Goal: Information Seeking & Learning: Learn about a topic

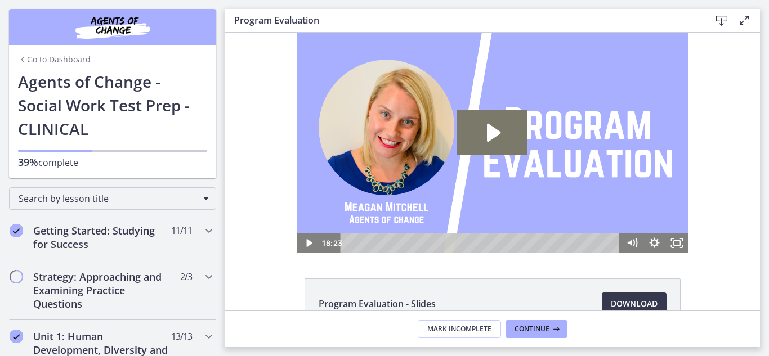
scroll to position [668, 0]
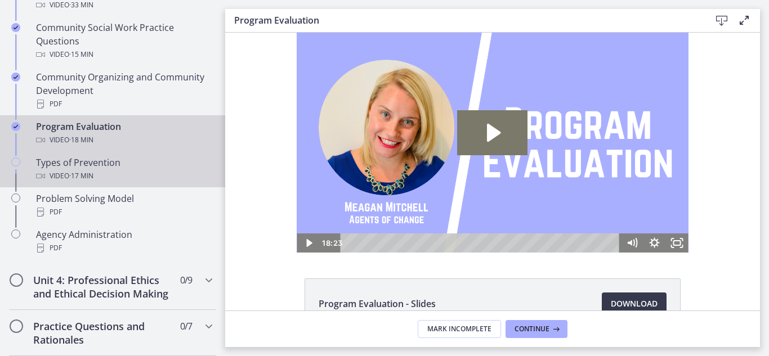
click at [101, 169] on div "Video · 17 min" at bounding box center [124, 176] width 176 height 14
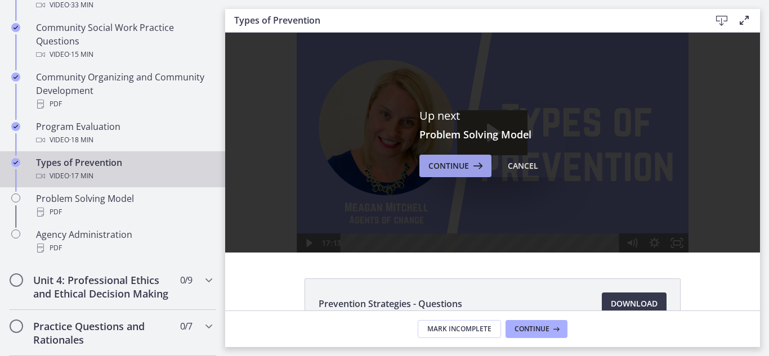
click at [462, 173] on button "Continue" at bounding box center [455, 166] width 72 height 23
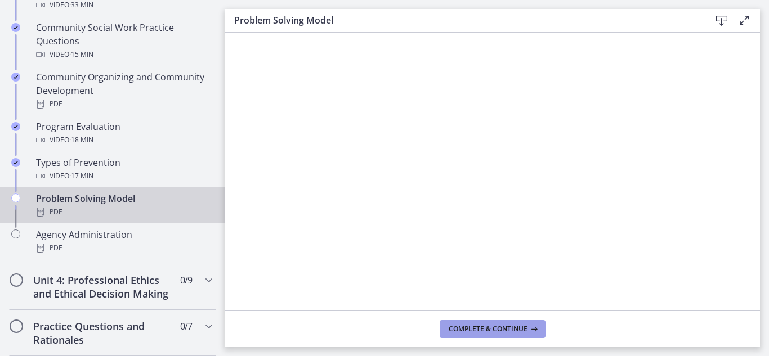
click at [467, 325] on span "Complete & continue" at bounding box center [488, 329] width 79 height 9
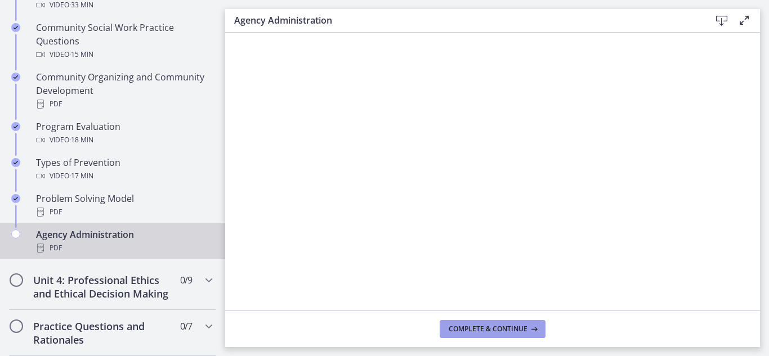
click at [483, 323] on button "Complete & continue" at bounding box center [493, 329] width 106 height 18
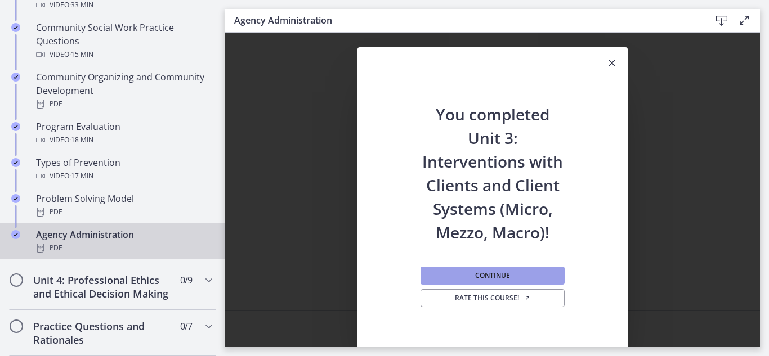
click at [505, 274] on span "Continue" at bounding box center [492, 275] width 35 height 9
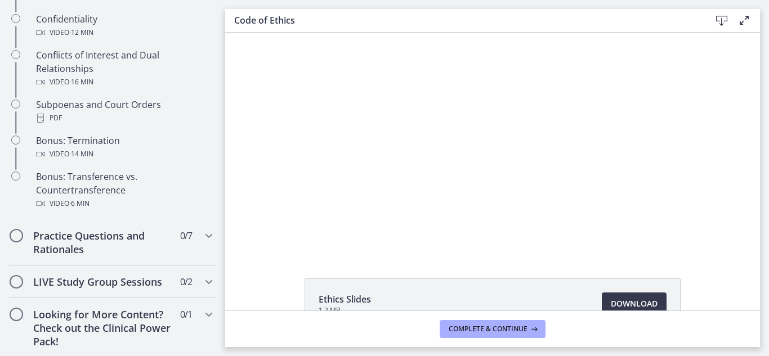
scroll to position [688, 0]
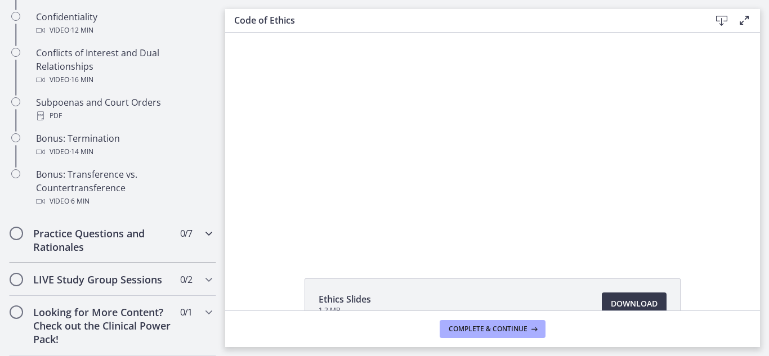
click at [202, 240] on icon "Chapters" at bounding box center [209, 234] width 14 height 14
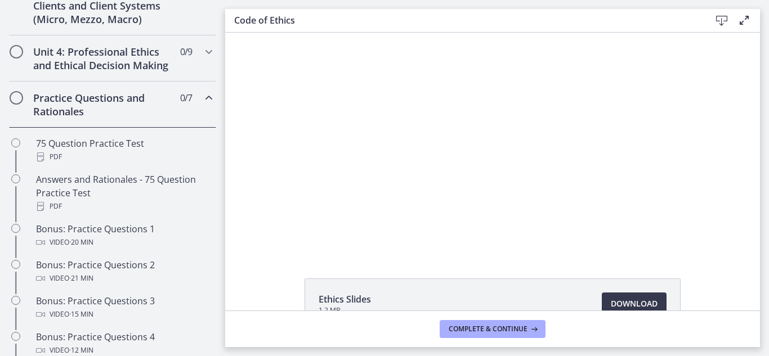
scroll to position [463, 0]
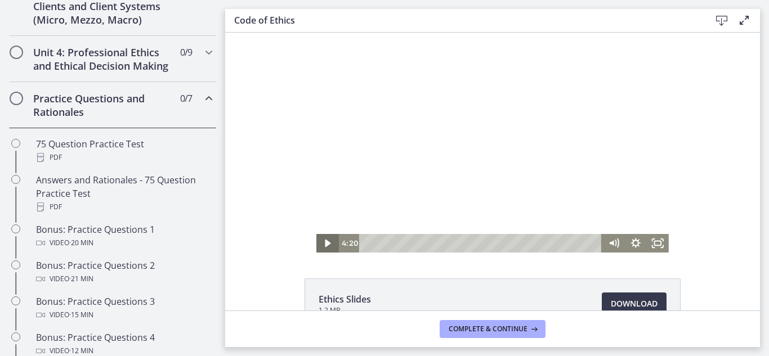
click at [325, 245] on icon "Play Video" at bounding box center [328, 244] width 6 height 8
click at [325, 245] on icon "Pause" at bounding box center [328, 243] width 6 height 7
click at [325, 245] on icon "Play Video" at bounding box center [328, 244] width 6 height 8
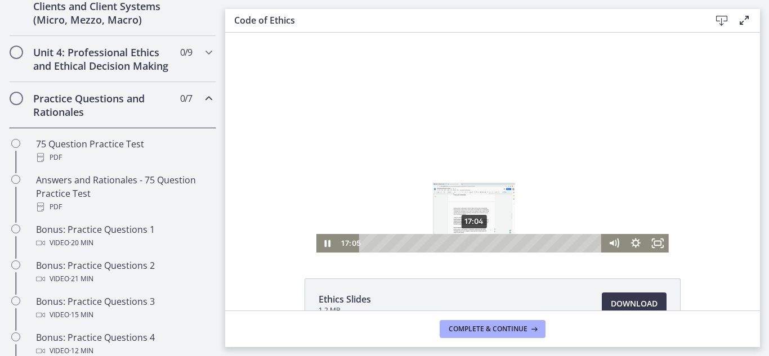
click at [471, 244] on div "Playbar" at bounding box center [474, 243] width 6 height 6
click at [480, 244] on div "Playbar" at bounding box center [483, 243] width 6 height 6
click at [479, 244] on div "18:25" at bounding box center [482, 243] width 230 height 19
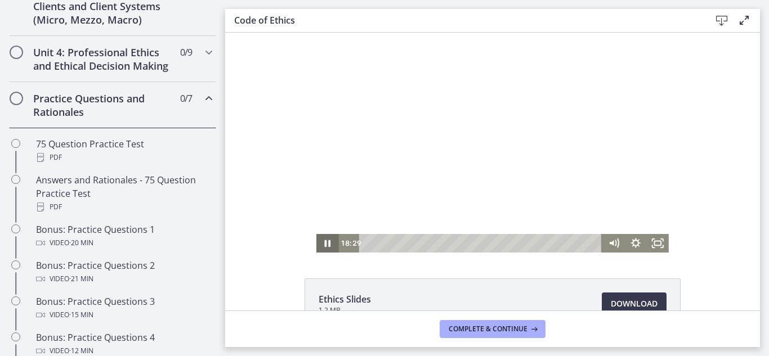
click at [327, 247] on icon "Pause" at bounding box center [327, 243] width 22 height 19
click at [327, 247] on icon "Play Video" at bounding box center [328, 243] width 22 height 19
click at [325, 240] on icon "Pause" at bounding box center [328, 243] width 6 height 7
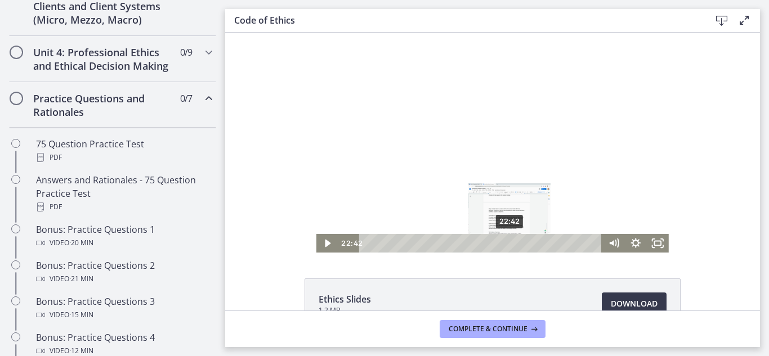
drag, startPoint x: 518, startPoint y: 244, endPoint x: 506, endPoint y: 245, distance: 11.9
click at [506, 245] on div "Playbar" at bounding box center [509, 243] width 6 height 6
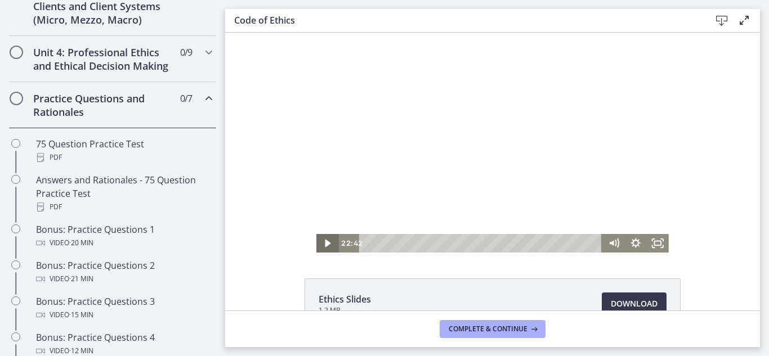
click at [325, 244] on icon "Play Video" at bounding box center [328, 244] width 6 height 8
click at [202, 51] on icon "Chapters" at bounding box center [209, 53] width 14 height 14
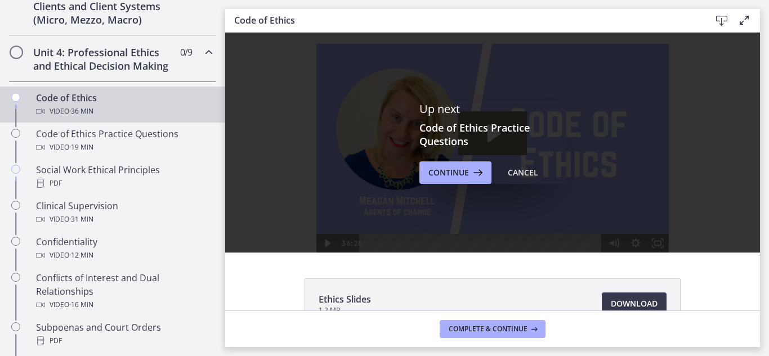
scroll to position [0, 0]
click at [439, 173] on span "Continue" at bounding box center [448, 173] width 41 height 14
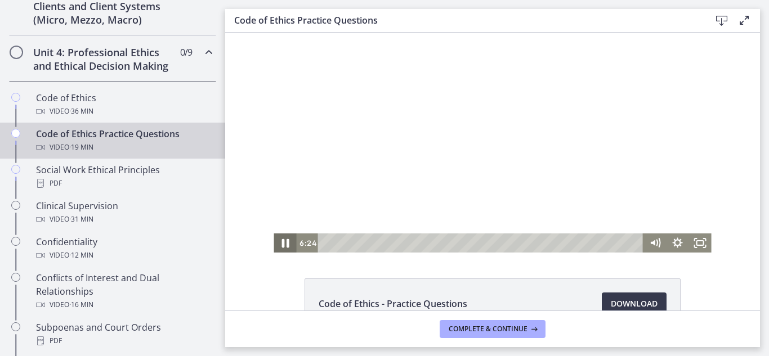
click at [280, 246] on icon "Pause" at bounding box center [284, 243] width 27 height 23
click at [283, 246] on icon "Play Video" at bounding box center [286, 243] width 6 height 8
click at [282, 241] on icon "Pause" at bounding box center [284, 243] width 7 height 9
click at [283, 241] on icon "Play Video" at bounding box center [286, 244] width 7 height 10
click at [282, 241] on icon "Pause" at bounding box center [285, 243] width 6 height 7
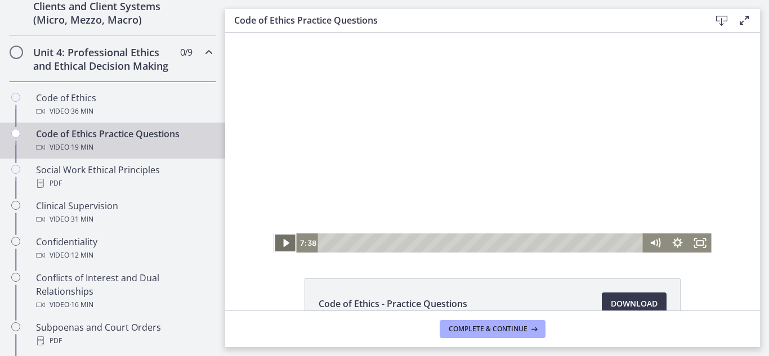
click at [276, 240] on icon "Play Video" at bounding box center [286, 243] width 23 height 19
click at [281, 244] on icon "Pause" at bounding box center [284, 243] width 7 height 9
click at [283, 244] on icon "Play Video" at bounding box center [286, 243] width 6 height 8
click at [282, 244] on icon "Pause" at bounding box center [285, 243] width 6 height 7
click at [283, 244] on icon "Play Video" at bounding box center [286, 243] width 6 height 8
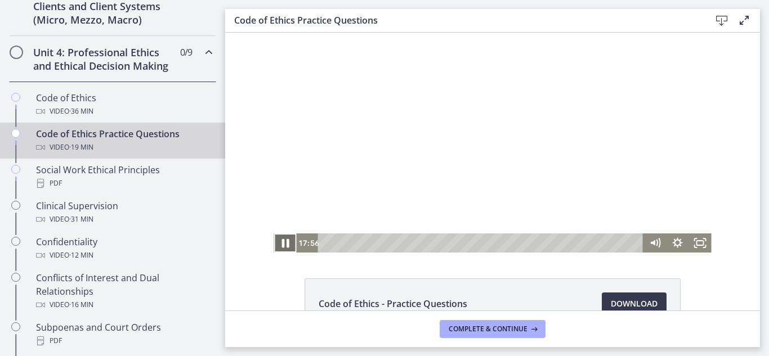
click at [281, 240] on icon "Pause" at bounding box center [284, 243] width 7 height 9
